Goal: Transaction & Acquisition: Purchase product/service

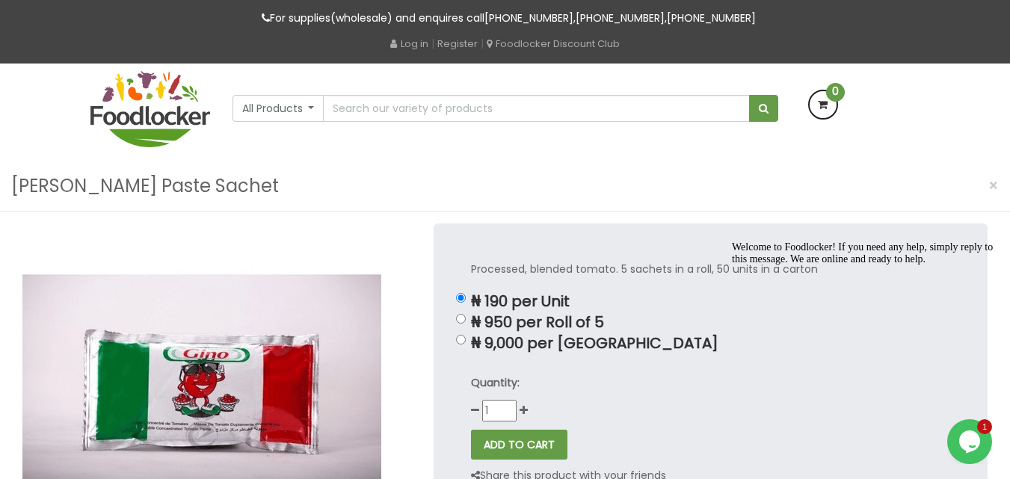
scroll to position [90, 0]
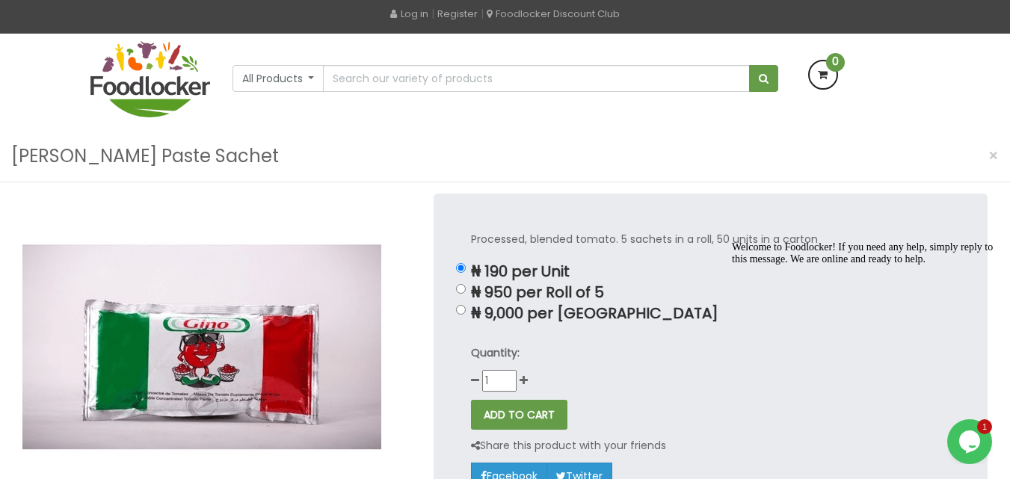
click at [528, 381] on div "Quantity: 1" at bounding box center [710, 368] width 479 height 47
click at [463, 313] on input "₦ 9,000 per [GEOGRAPHIC_DATA]" at bounding box center [461, 310] width 10 height 10
radio input "true"
click at [524, 380] on icon at bounding box center [523, 380] width 8 height 10
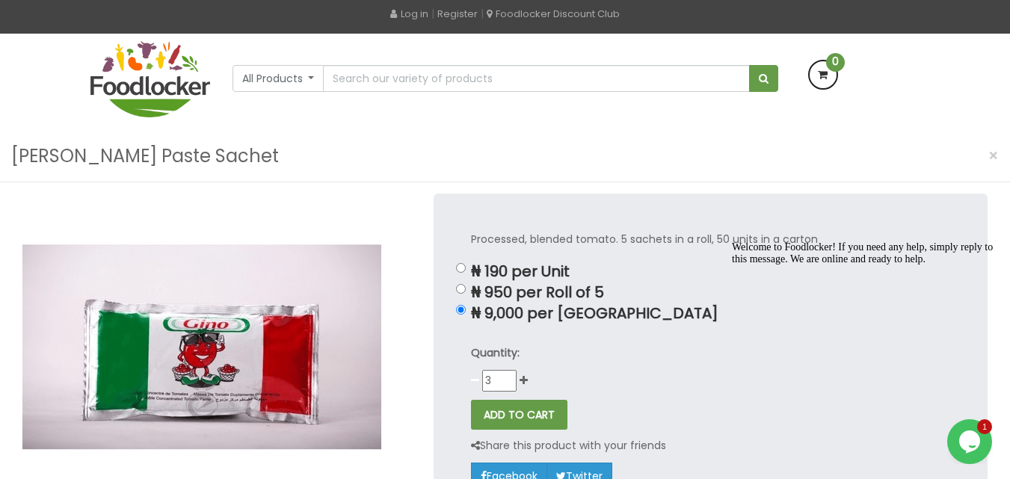
click at [478, 385] on icon at bounding box center [475, 380] width 8 height 10
click at [477, 380] on icon at bounding box center [475, 380] width 8 height 10
type input "1"
